Goal: Check status: Check status

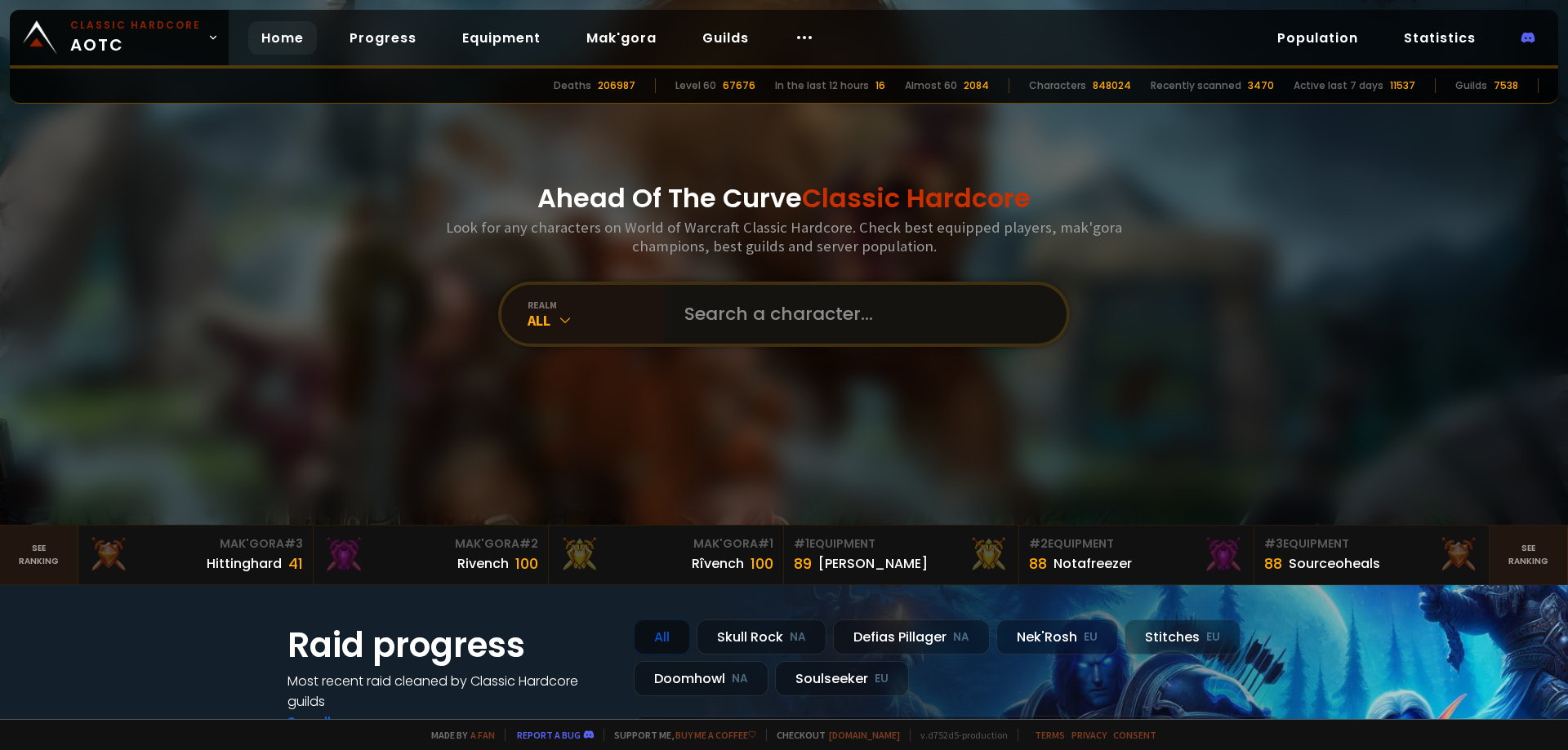
click at [824, 311] on input "text" at bounding box center [861, 314] width 372 height 58
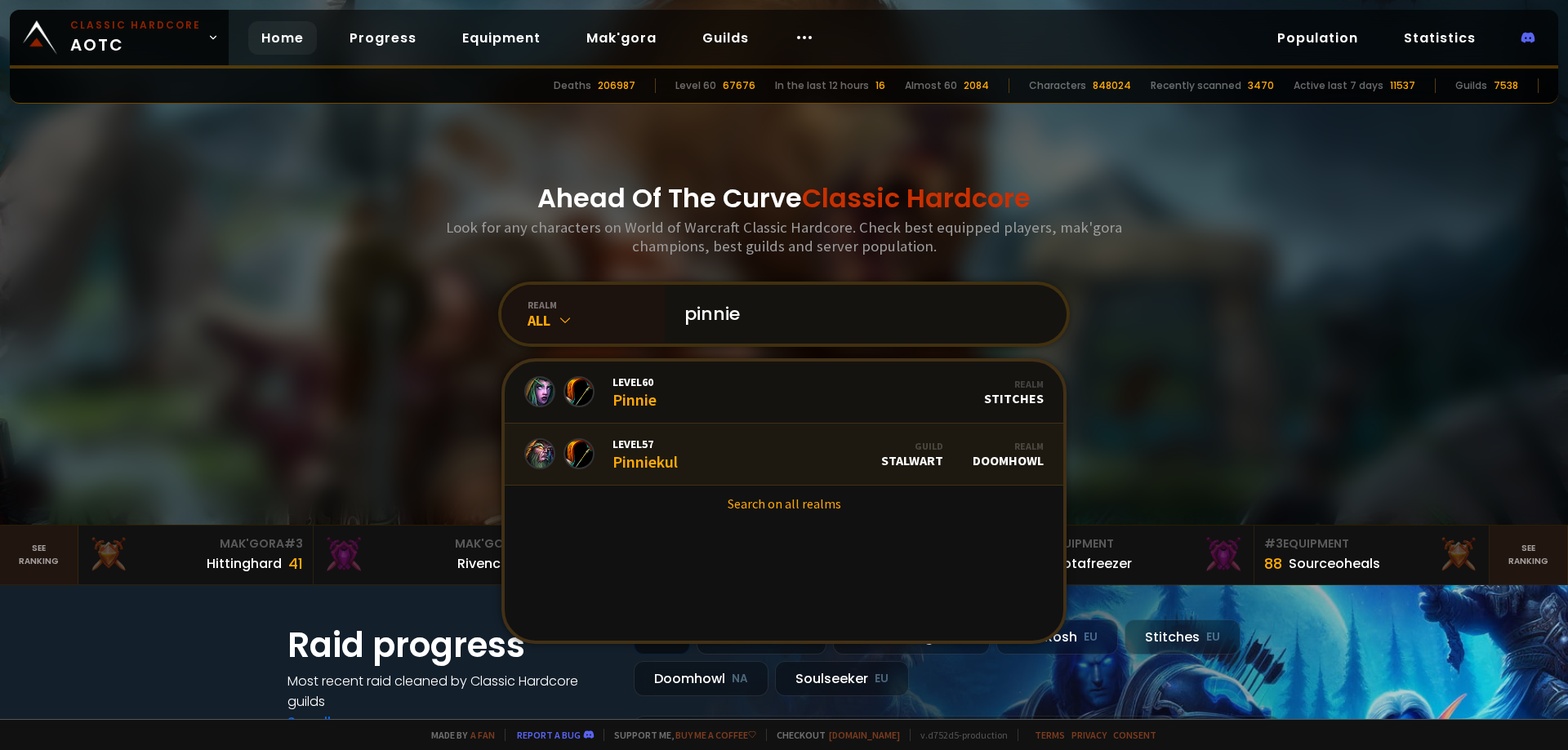
type input "pinnie"
click at [775, 444] on link "Level 57 Pinniekul Guild Stalwart Realm Doomhowl" at bounding box center [784, 454] width 559 height 62
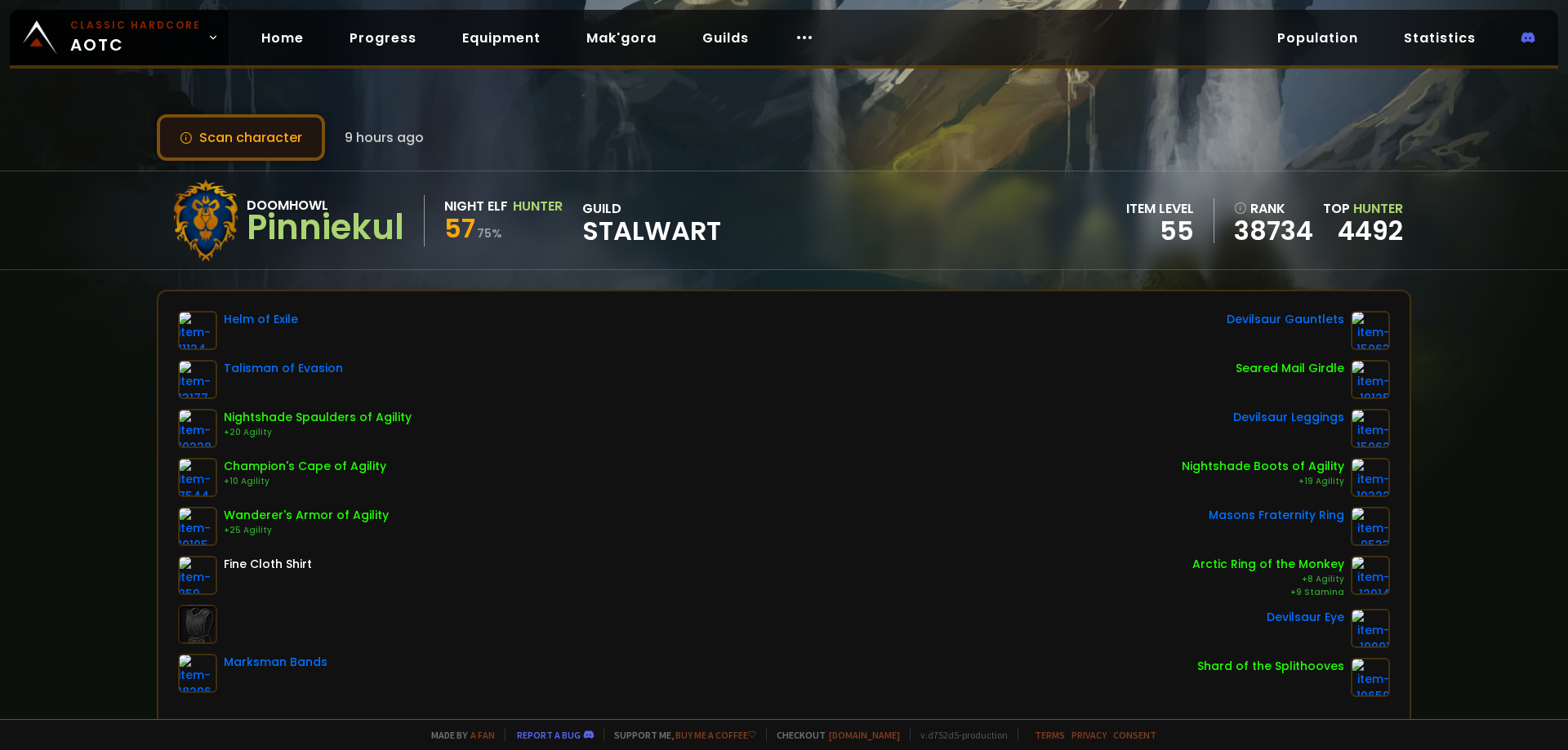
click at [249, 131] on button "Scan character" at bounding box center [240, 138] width 168 height 47
click at [228, 132] on button "Scan character" at bounding box center [240, 138] width 168 height 47
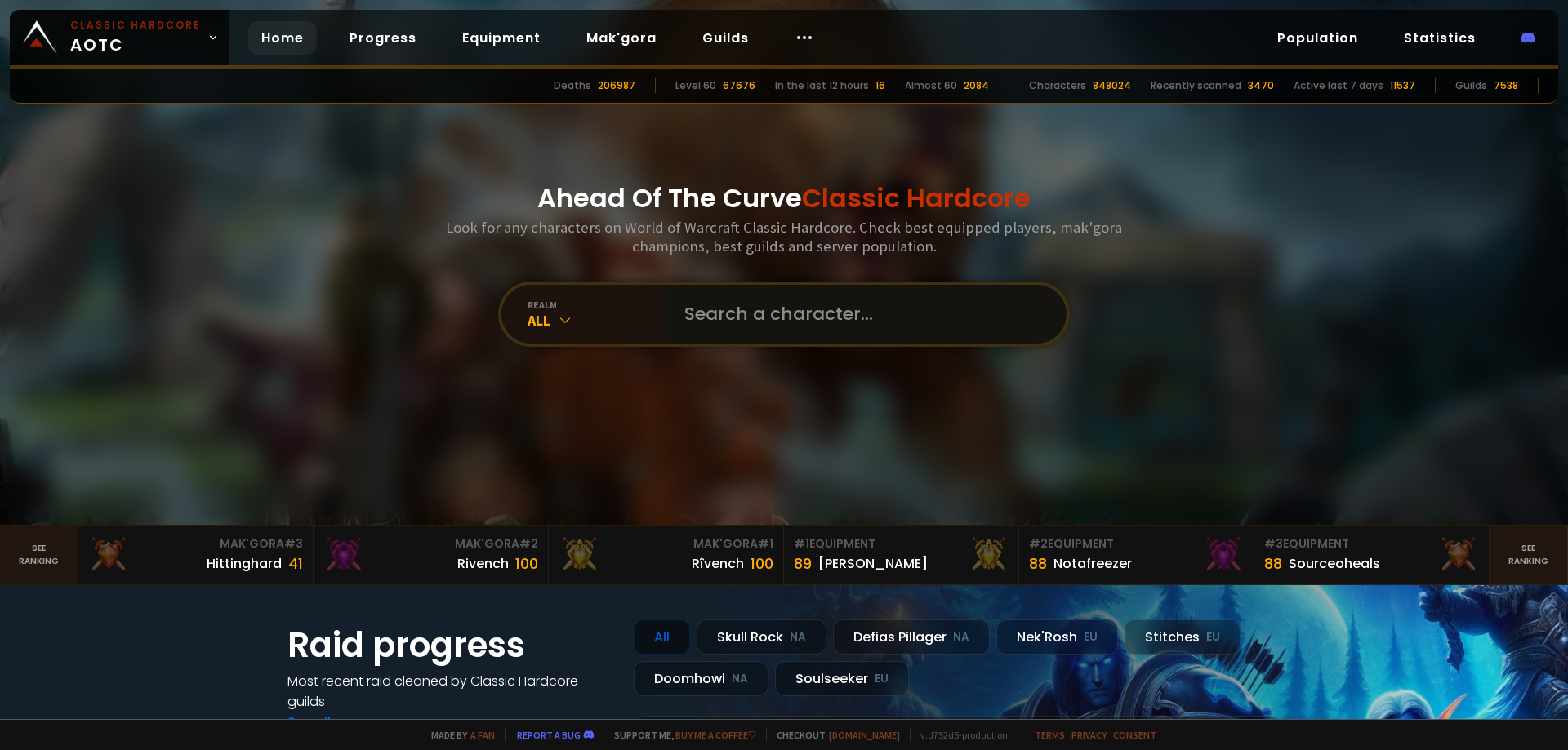
click at [741, 317] on input "text" at bounding box center [861, 314] width 372 height 58
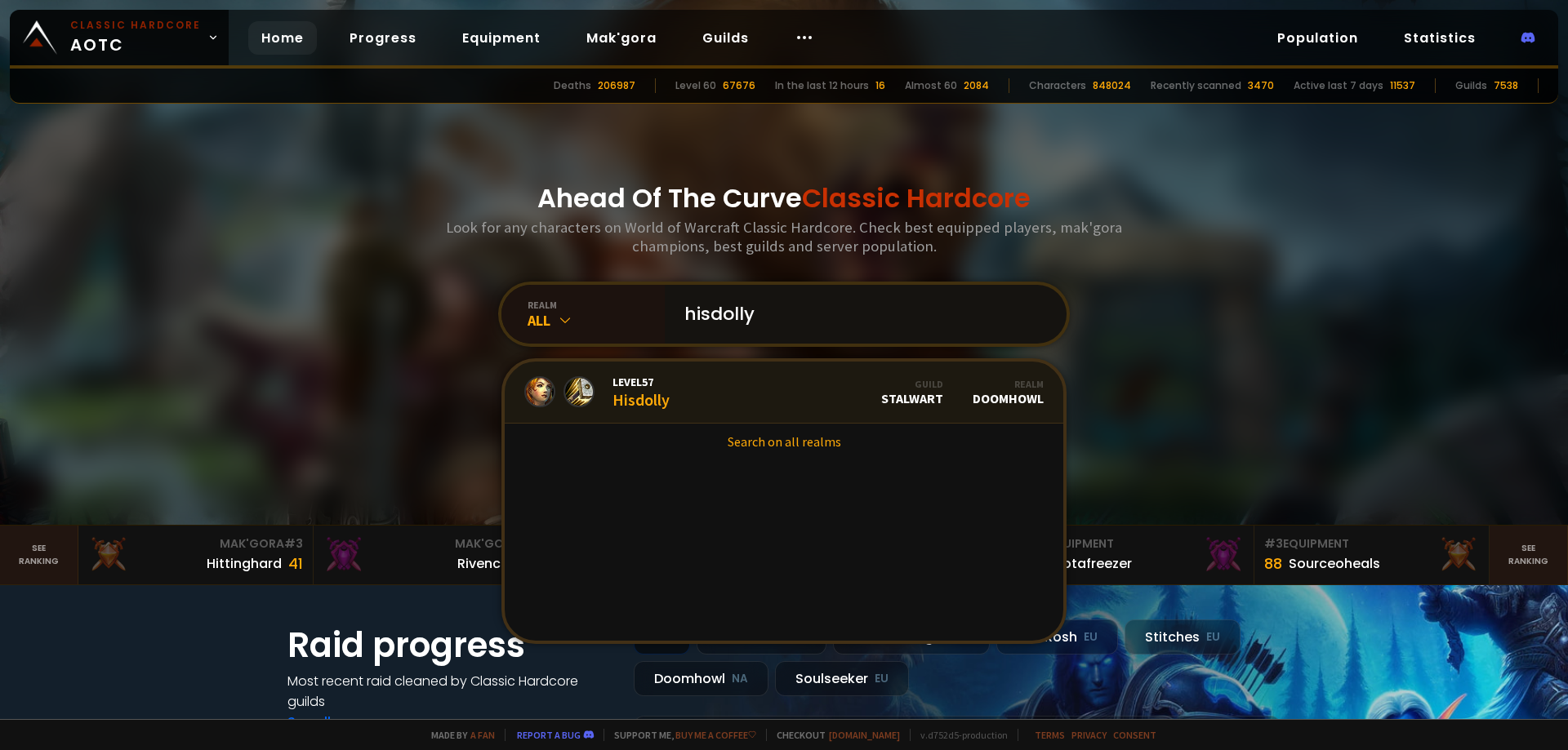
type input "hisdolly"
click at [703, 392] on link "Level 57 Hisdolly Guild Stalwart Realm Doomhowl" at bounding box center [784, 392] width 559 height 62
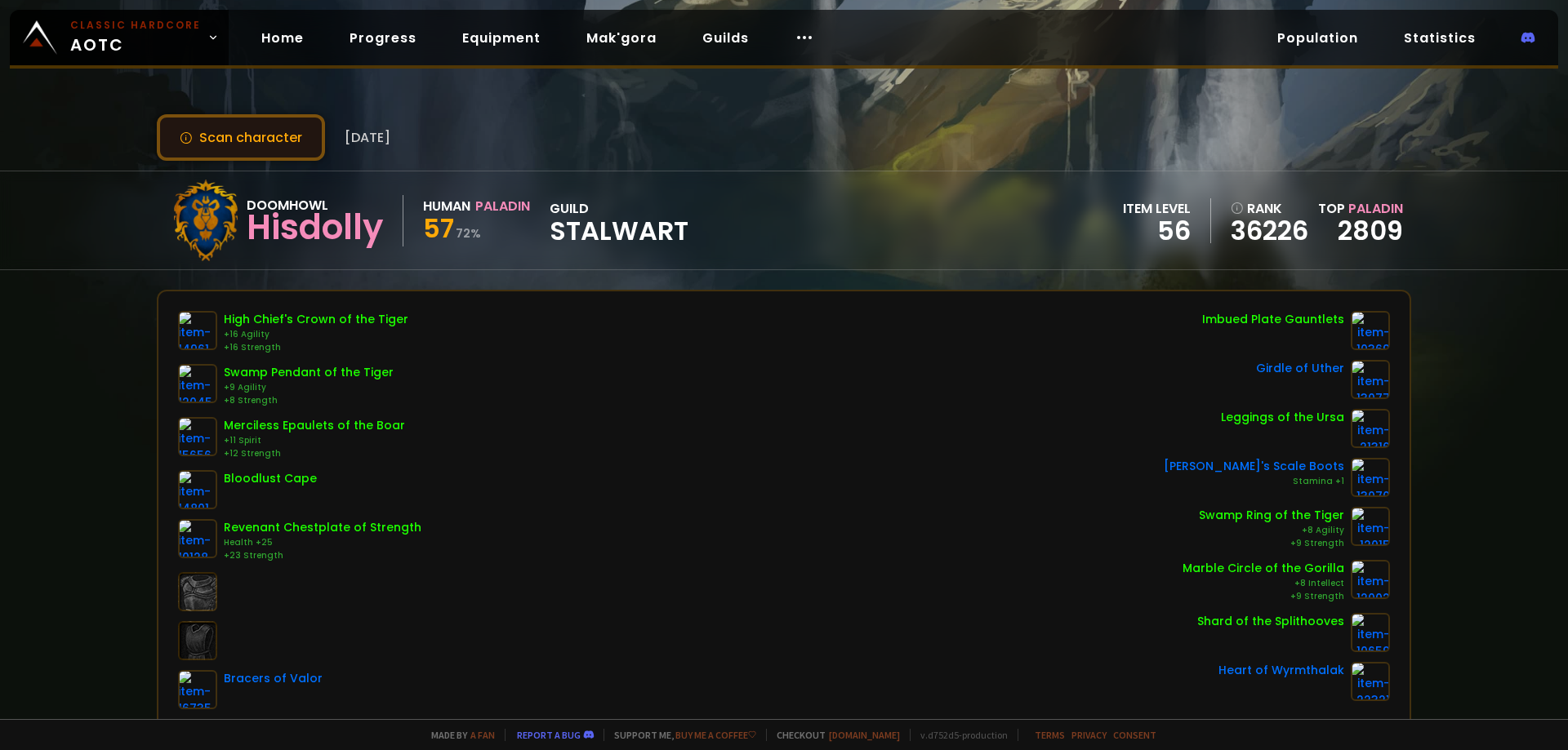
click at [259, 128] on button "Scan character" at bounding box center [240, 138] width 168 height 47
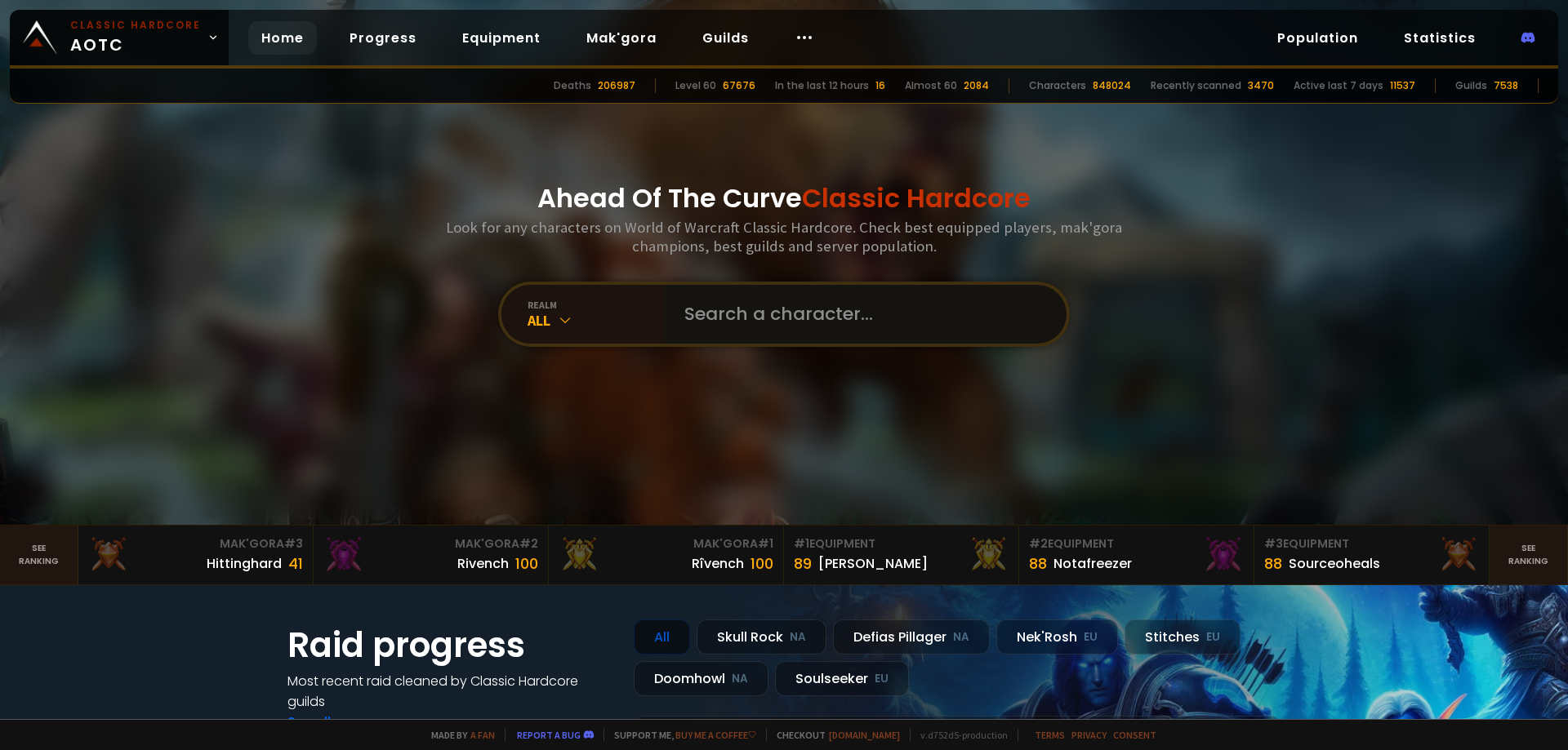
click at [723, 311] on input "text" at bounding box center [861, 314] width 372 height 58
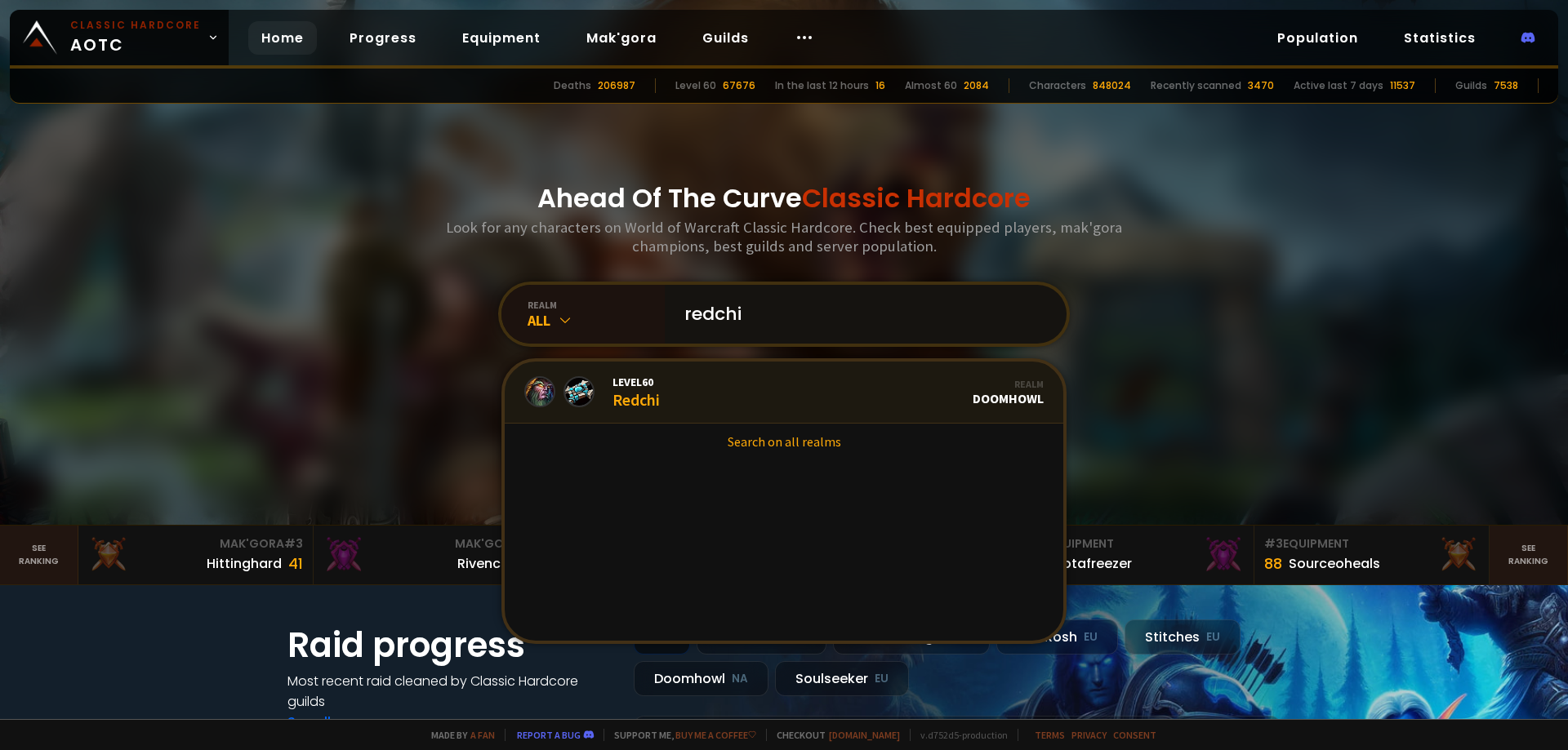
type input "redchi"
click at [711, 383] on link "Level 60 Redchi Realm Doomhowl" at bounding box center [784, 392] width 559 height 62
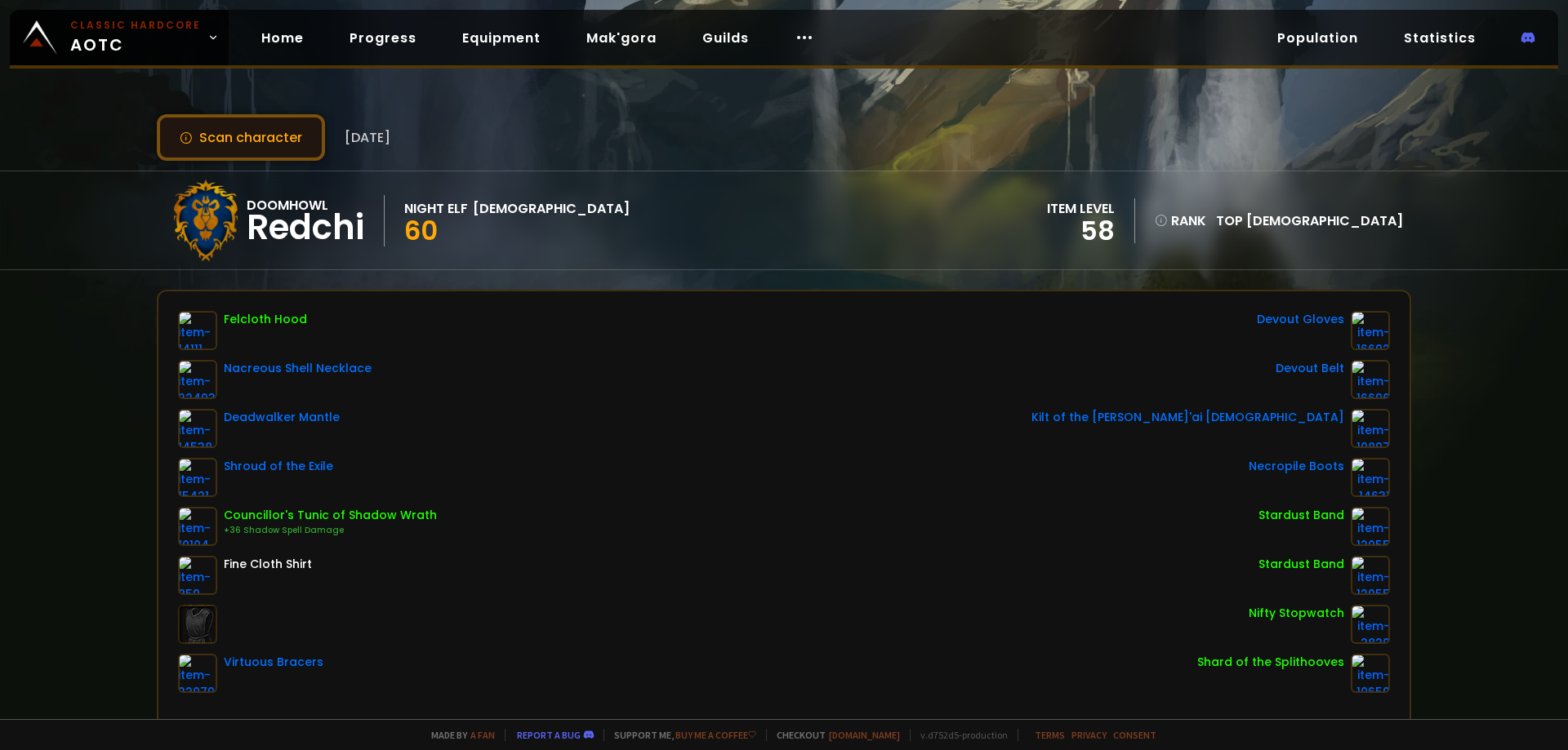
click at [255, 138] on button "Scan character" at bounding box center [240, 138] width 168 height 47
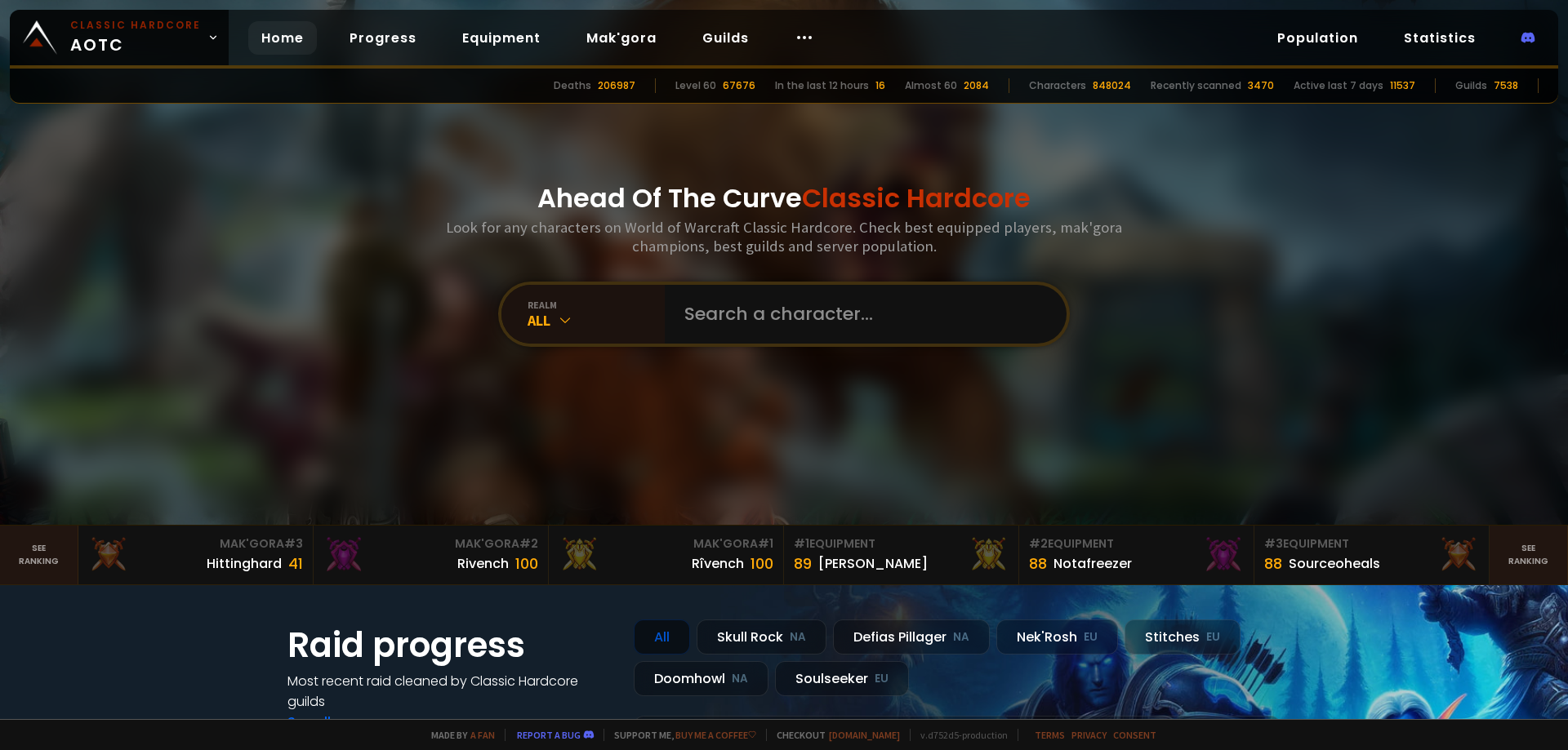
click at [766, 279] on div "Ahead Of The Curve Classic Hardcore Look for any characters on World of Warcraf…" at bounding box center [784, 263] width 984 height 525
click at [752, 311] on input "text" at bounding box center [861, 314] width 372 height 58
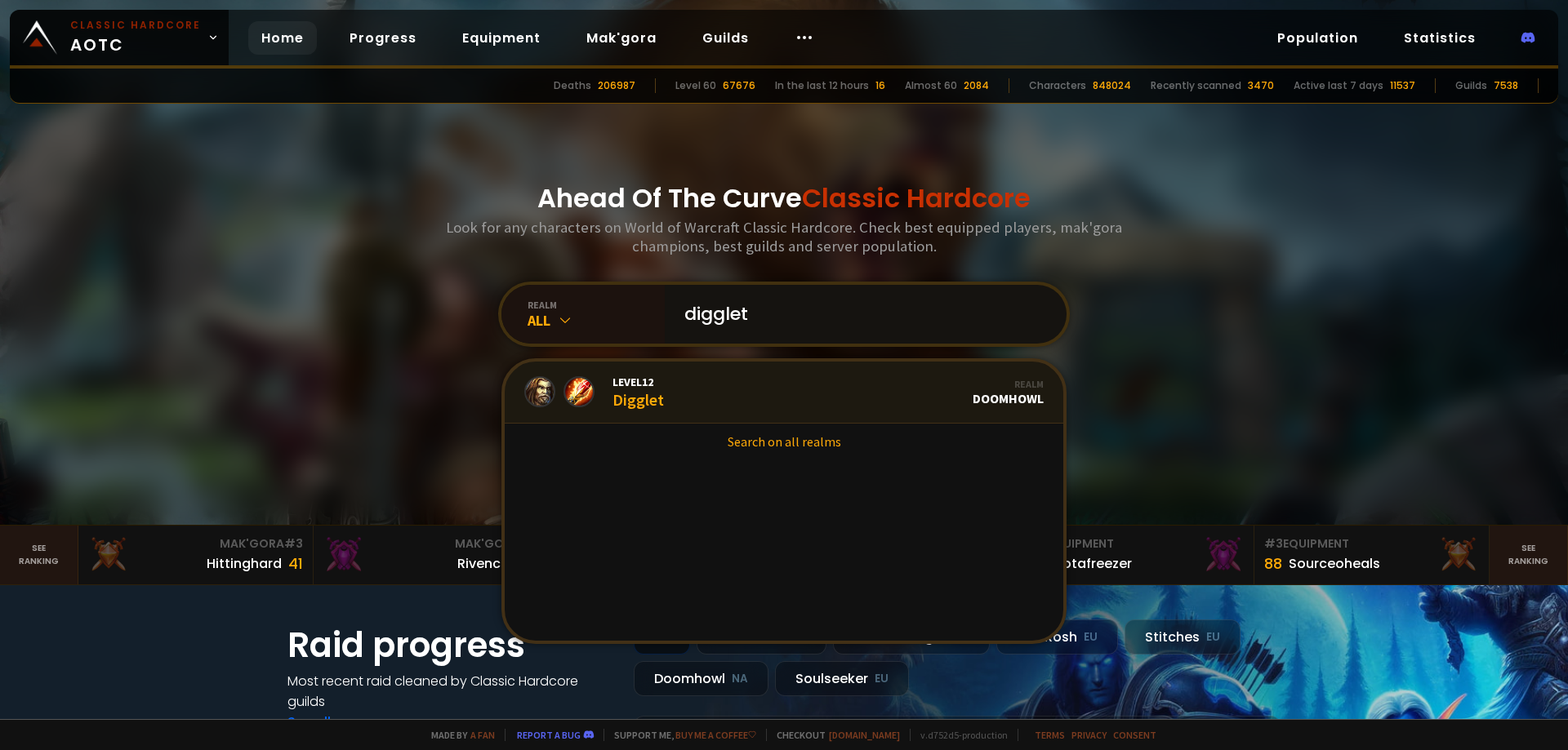
type input "digglet"
click at [702, 399] on link "Level 12 Digglet Realm Doomhowl" at bounding box center [784, 392] width 559 height 62
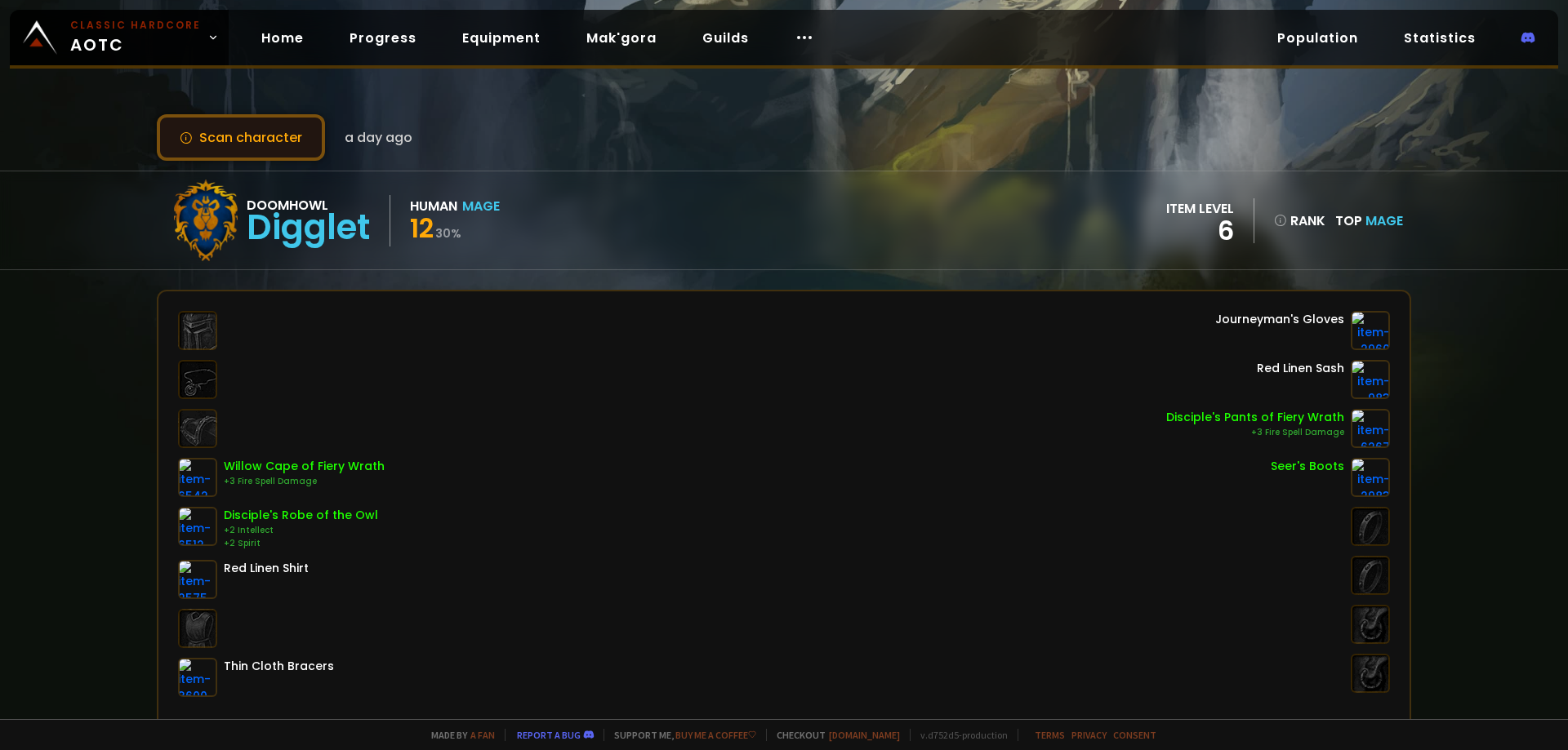
click at [247, 137] on button "Scan character" at bounding box center [240, 138] width 168 height 47
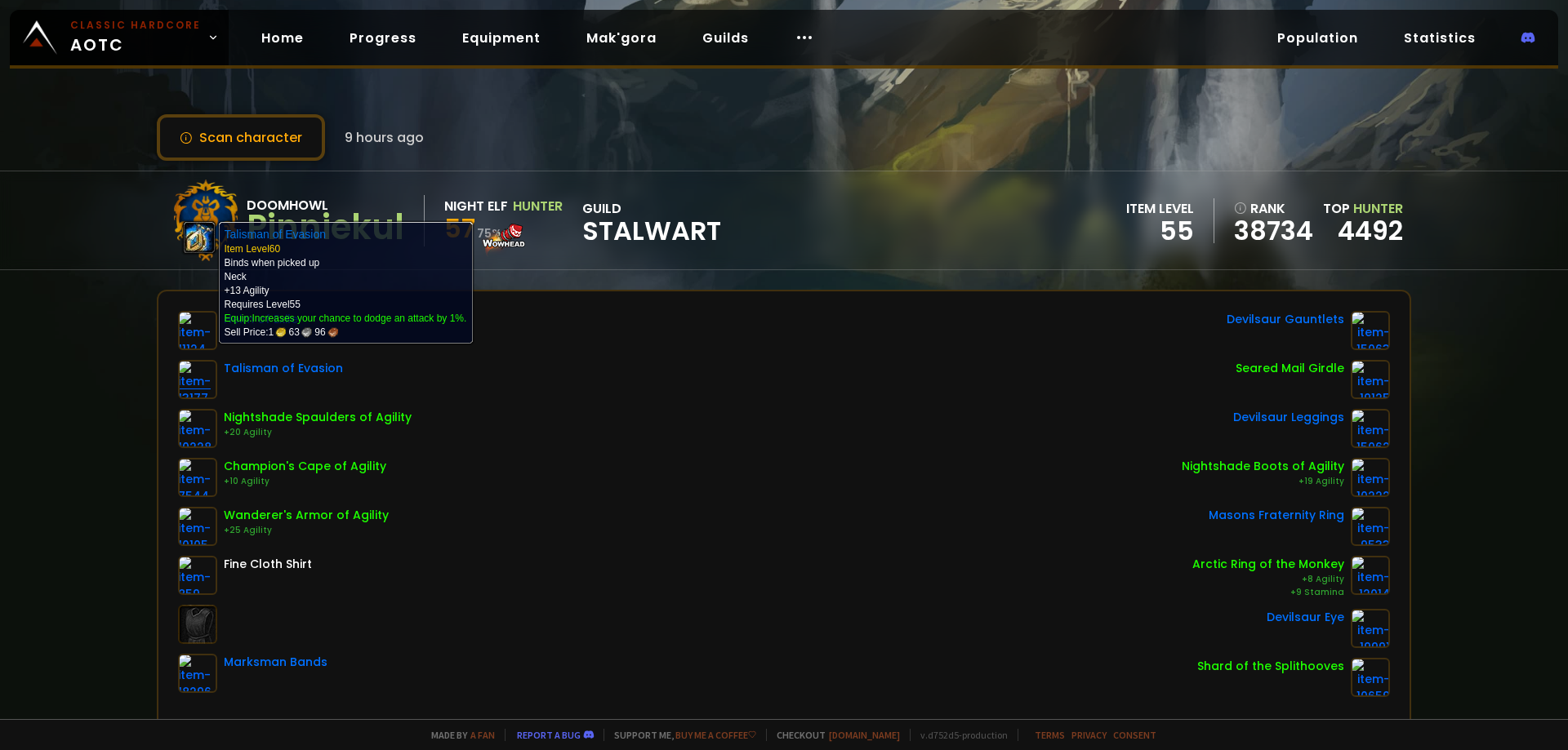
click at [182, 394] on img at bounding box center [198, 379] width 40 height 40
click at [187, 383] on img at bounding box center [198, 379] width 40 height 40
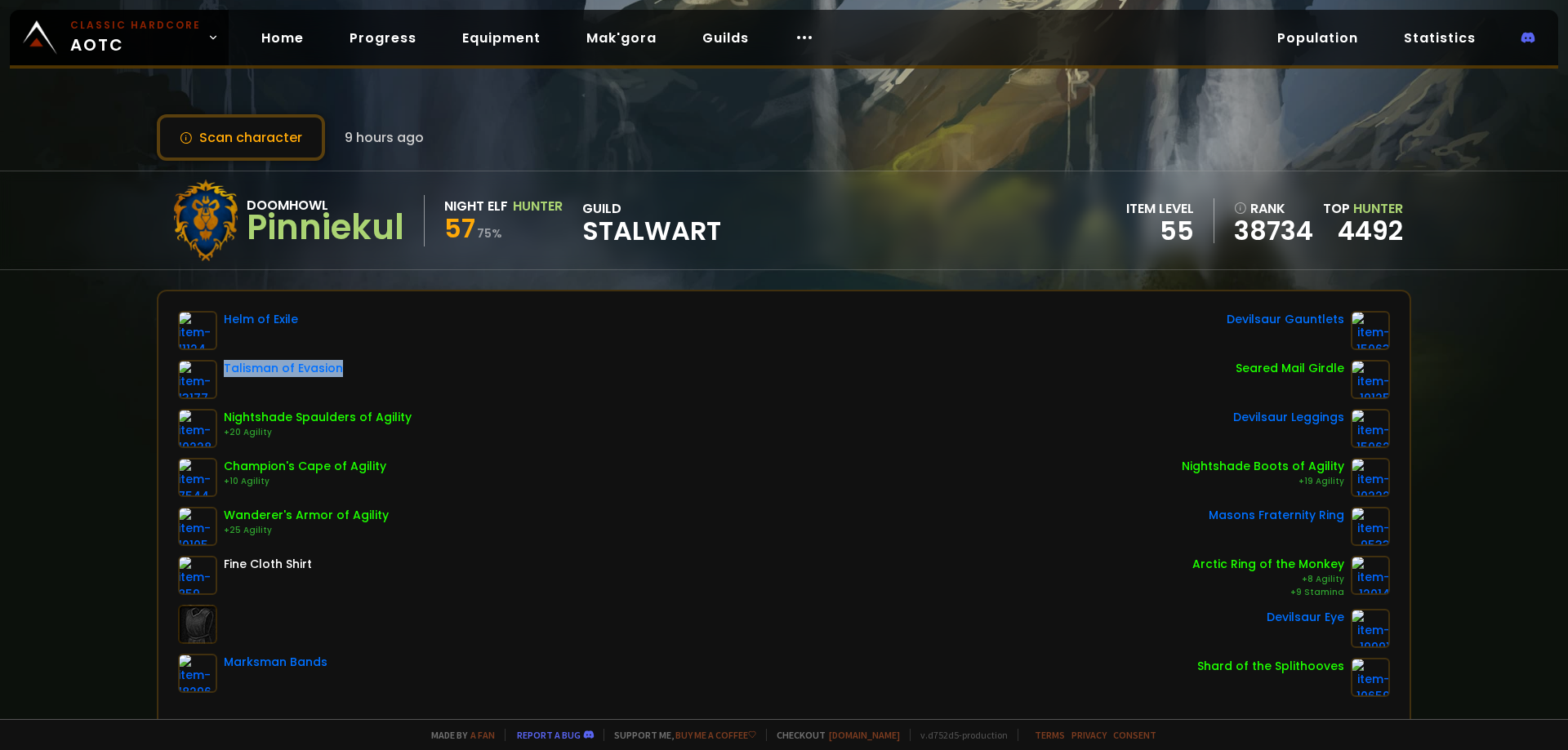
drag, startPoint x: 221, startPoint y: 367, endPoint x: 344, endPoint y: 364, distance: 123.0
click at [344, 364] on div "Talisman of Evasion" at bounding box center [295, 379] width 234 height 40
click at [695, 278] on div "Scan character 9 hours ago Doomhowl Pinniekul Night Elf Hunter 57 75 % guild St…" at bounding box center [784, 360] width 1568 height 719
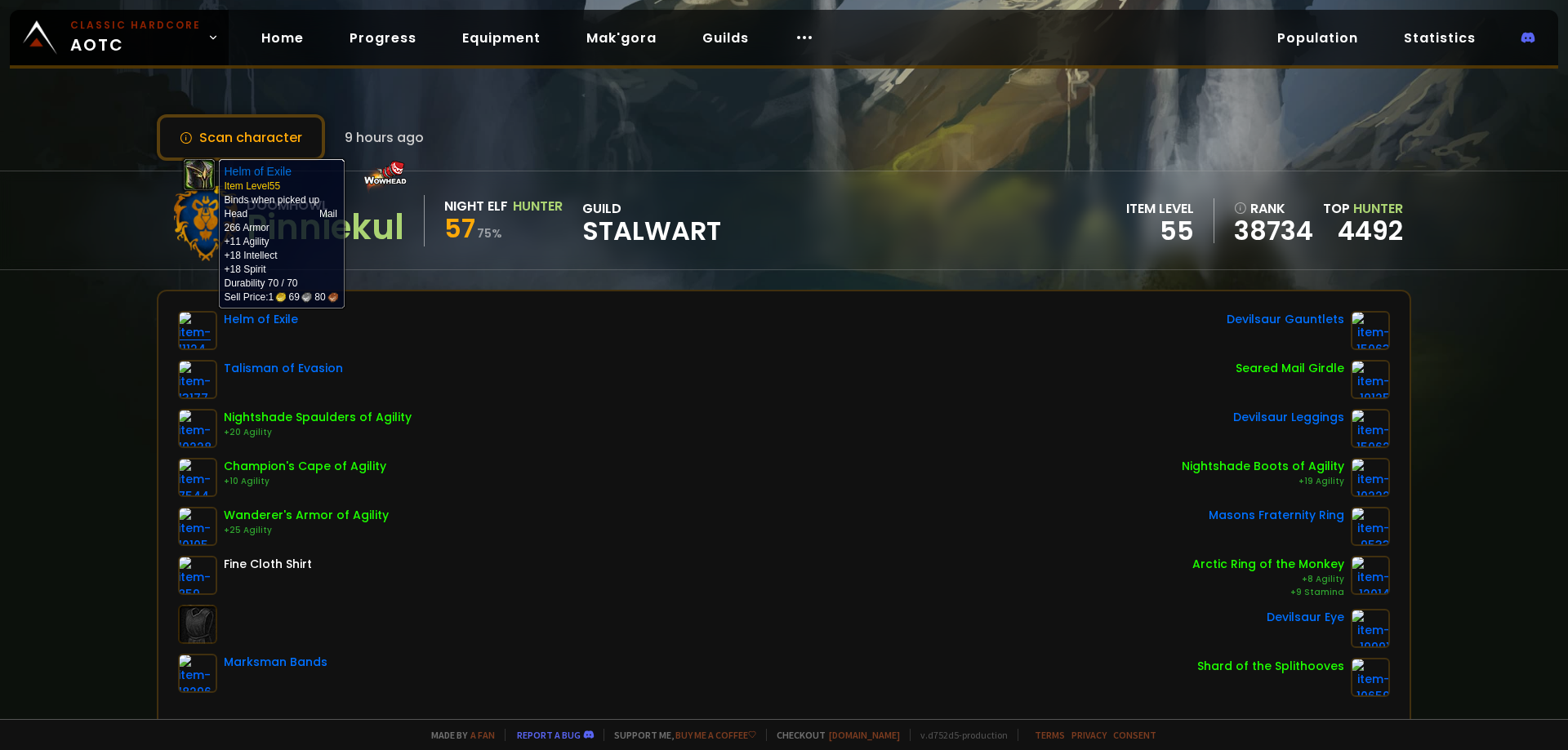
click at [193, 339] on img at bounding box center [198, 331] width 40 height 40
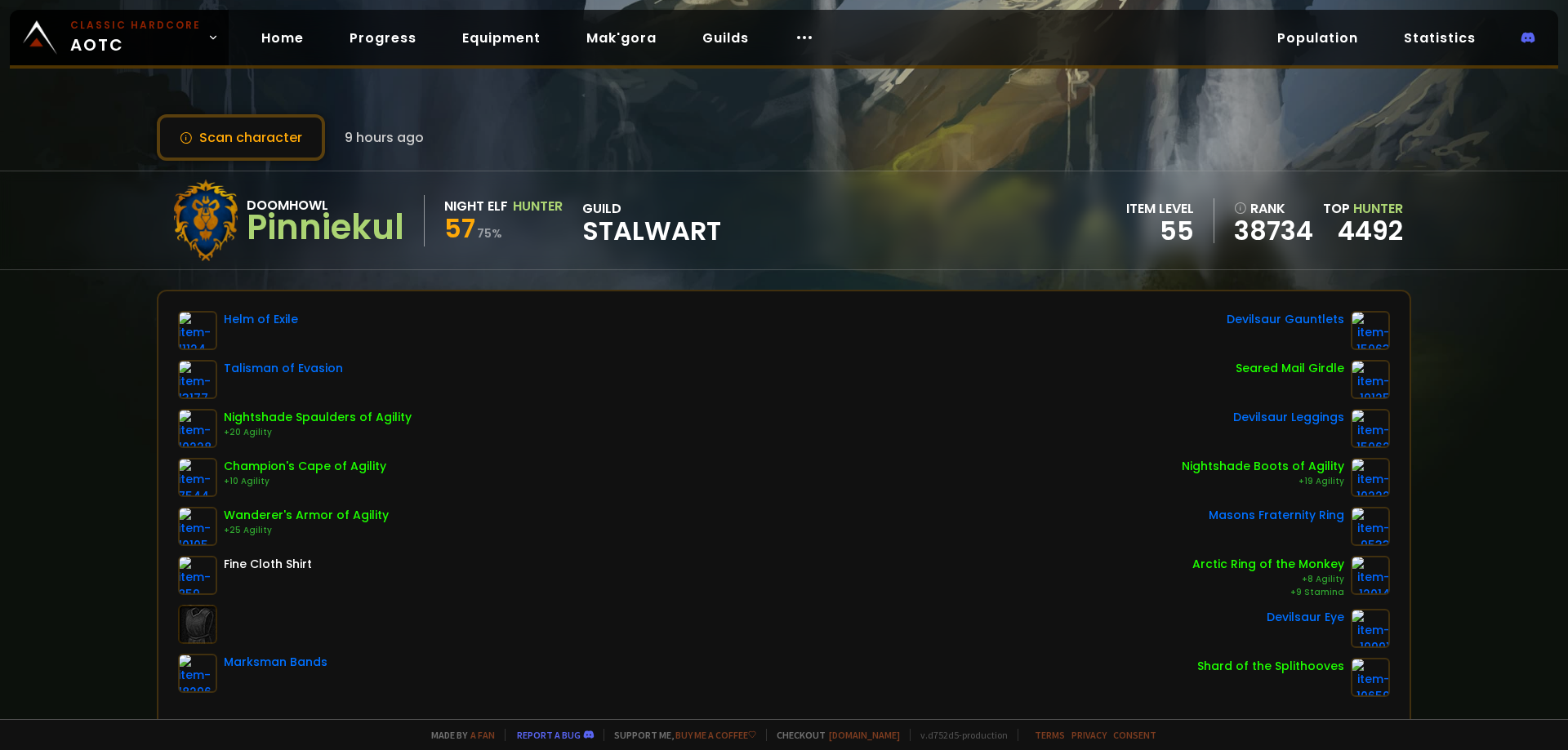
scroll to position [245, 0]
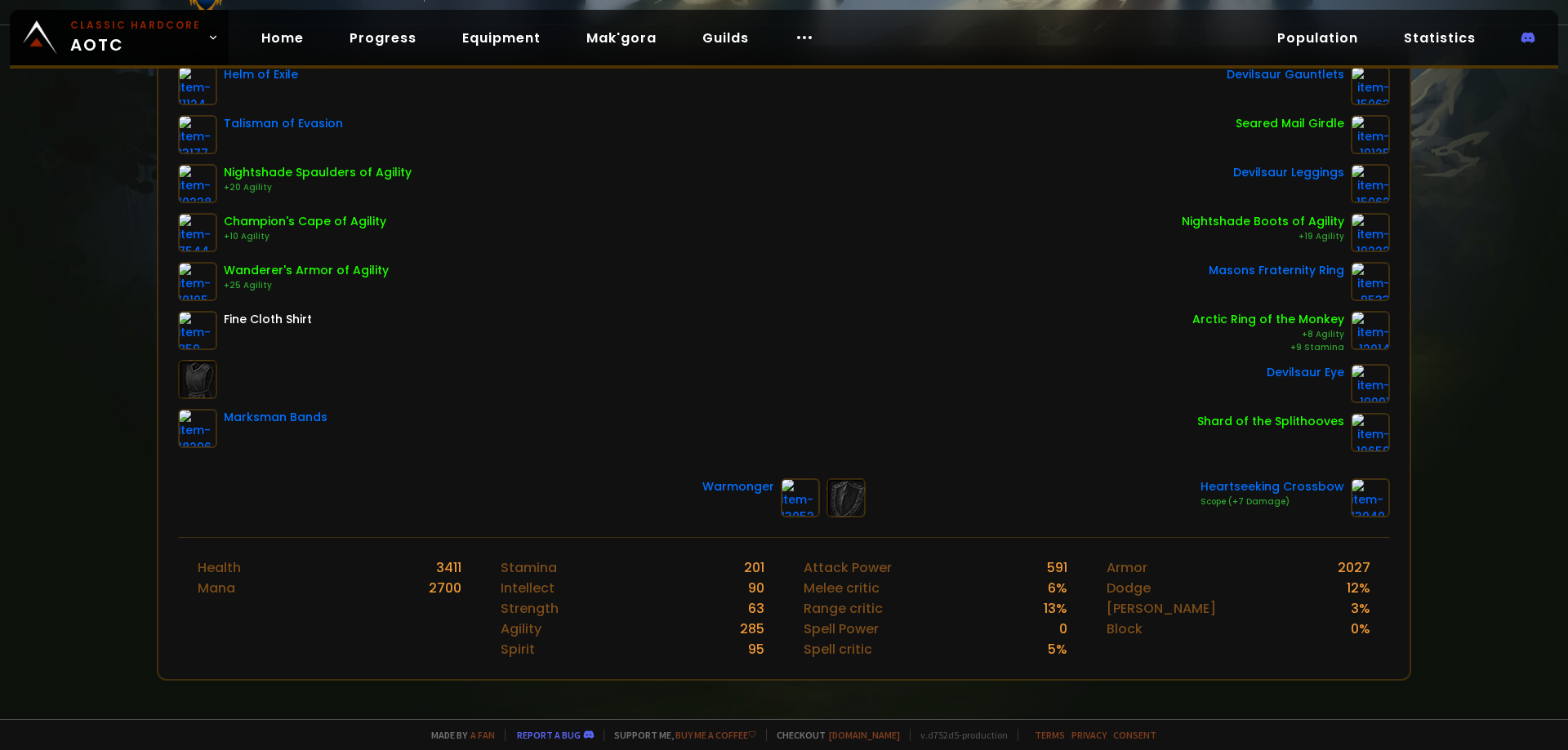
click at [821, 329] on div "Helm of Exile Talisman of Evasion Nightshade Spaulders of Agility +20 Agility C…" at bounding box center [784, 259] width 1212 height 386
